Goal: Task Accomplishment & Management: Manage account settings

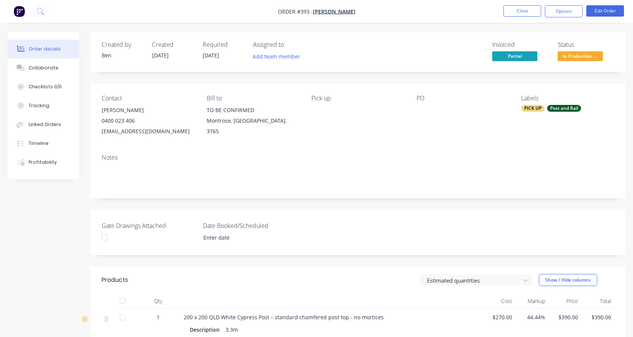
scroll to position [229, 0]
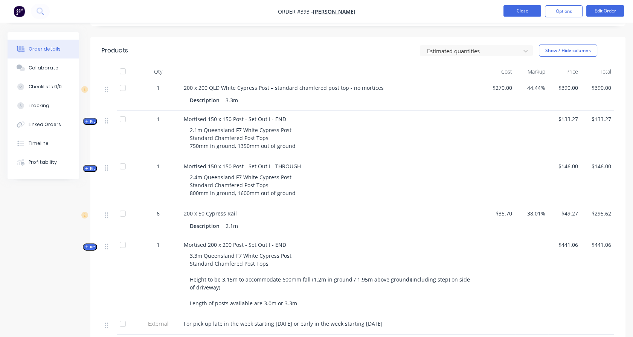
click at [525, 6] on button "Close" at bounding box center [523, 10] width 38 height 11
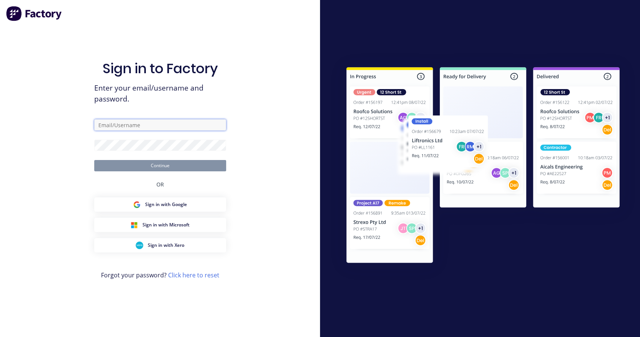
type input "[EMAIL_ADDRESS][DOMAIN_NAME]"
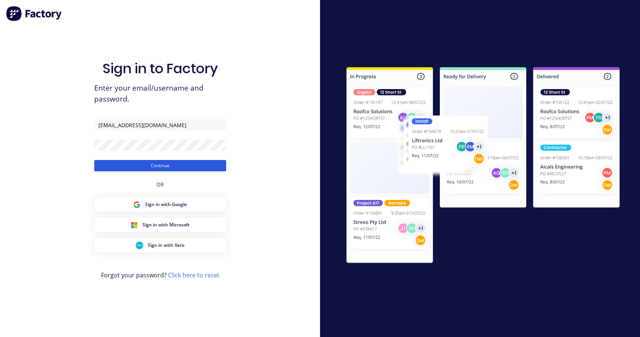
click at [160, 165] on button "Continue" at bounding box center [160, 165] width 132 height 11
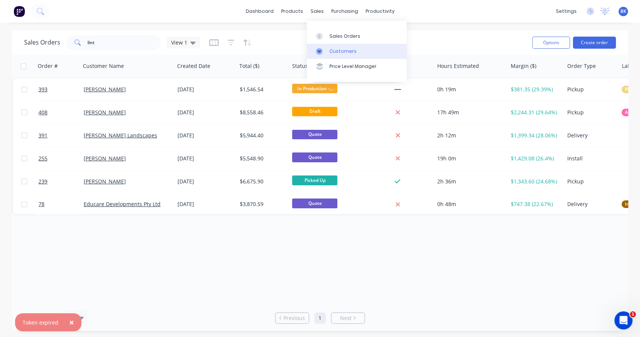
click at [316, 51] on icon at bounding box center [319, 51] width 7 height 7
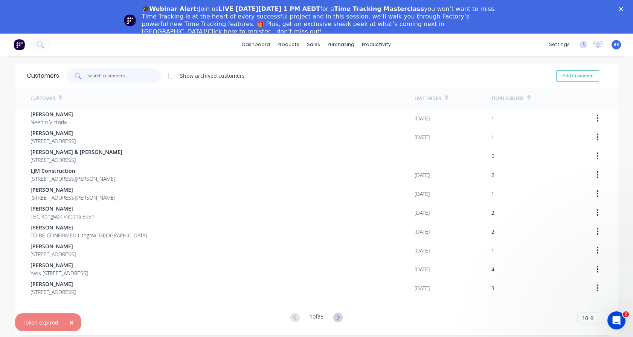
click at [119, 81] on input "text" at bounding box center [123, 75] width 73 height 15
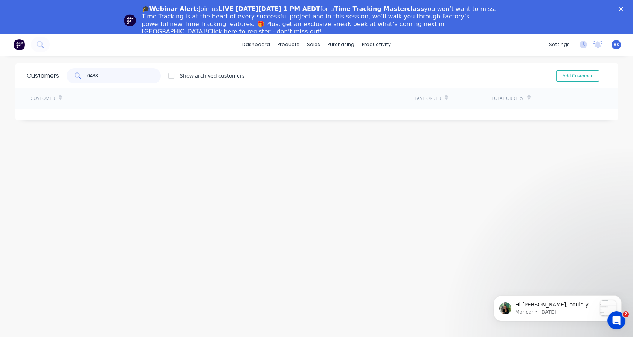
type input "0438"
